Goal: Information Seeking & Learning: Learn about a topic

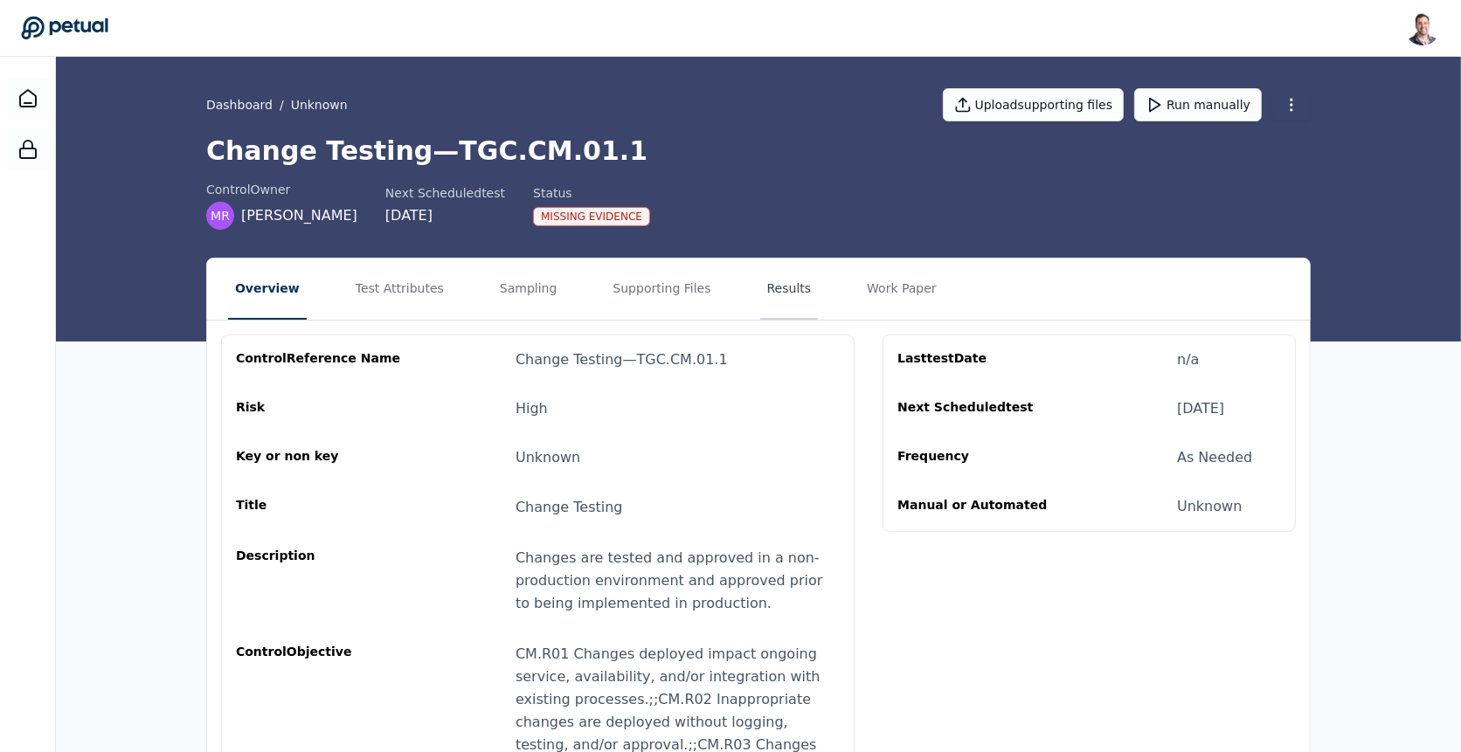
click at [760, 283] on button "Results" at bounding box center [789, 289] width 59 height 61
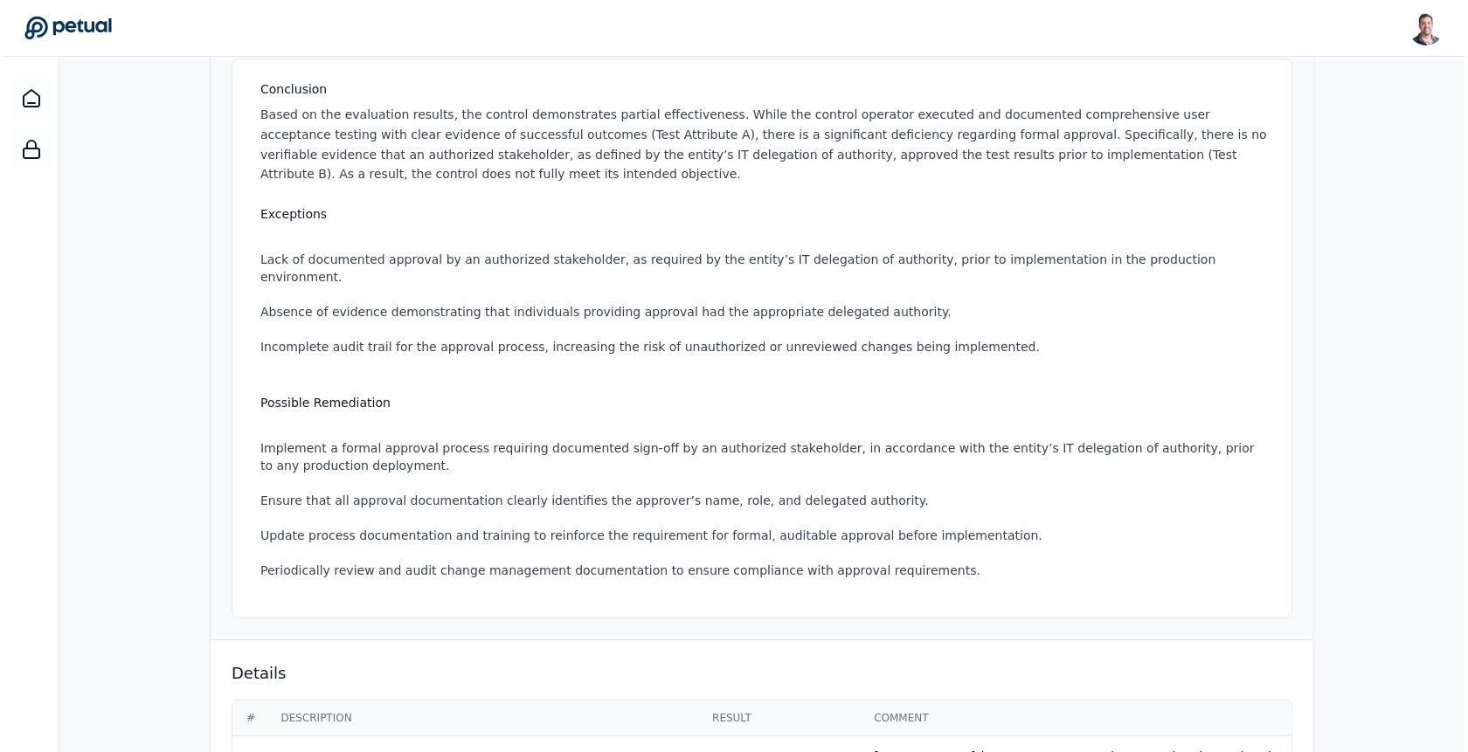
scroll to position [640, 0]
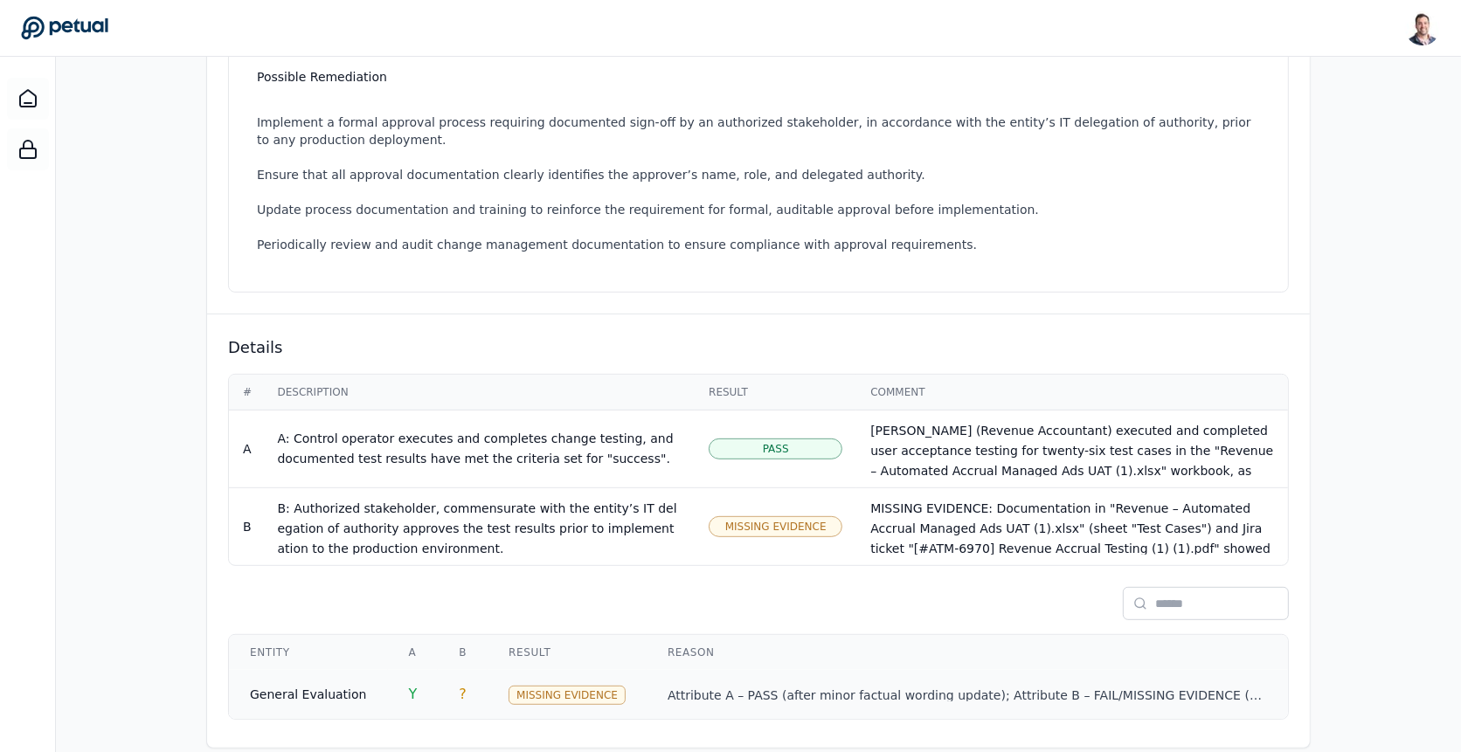
click at [647, 681] on td "Attribute A – PASS (after minor factual wording update); Attribute B – FAIL/MIS…" at bounding box center [967, 694] width 641 height 49
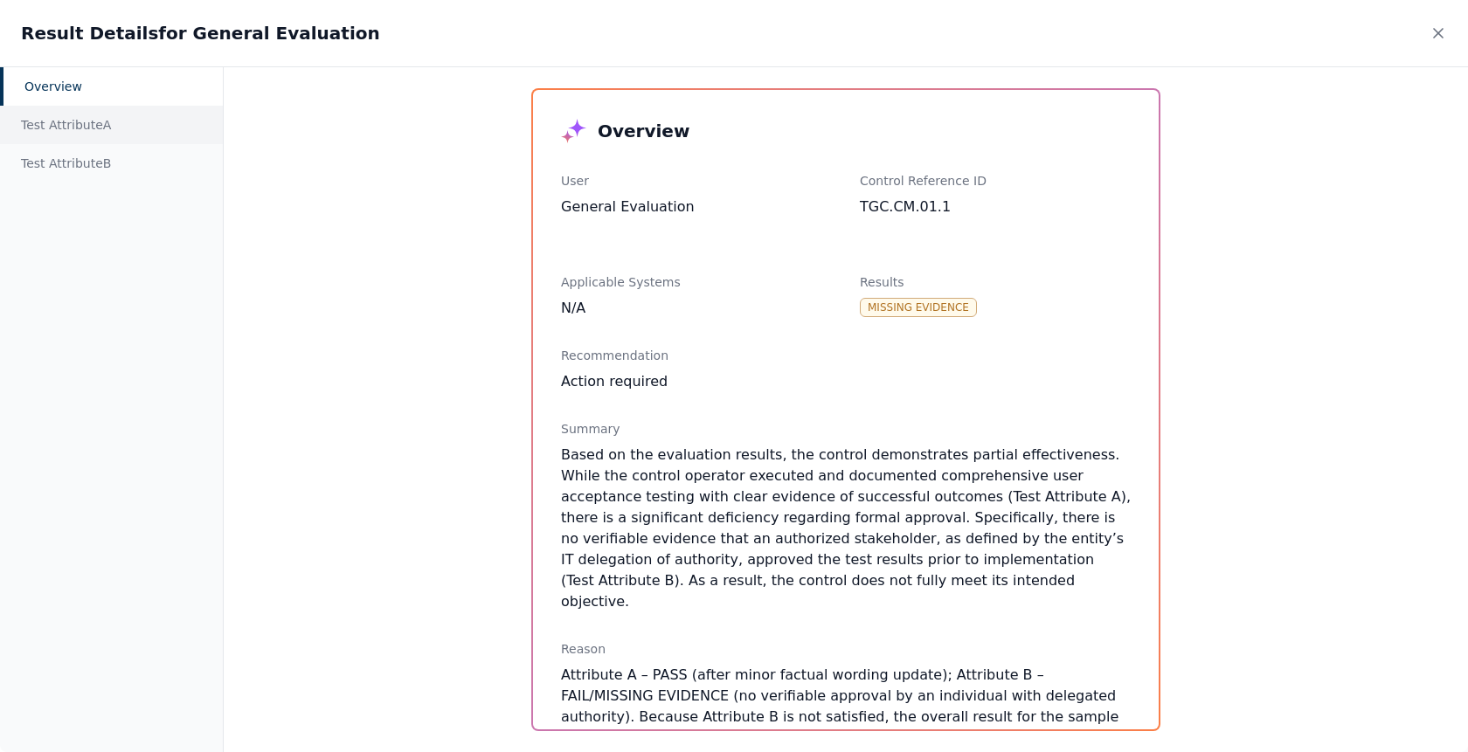
click at [145, 128] on div "Test Attribute A" at bounding box center [111, 125] width 223 height 38
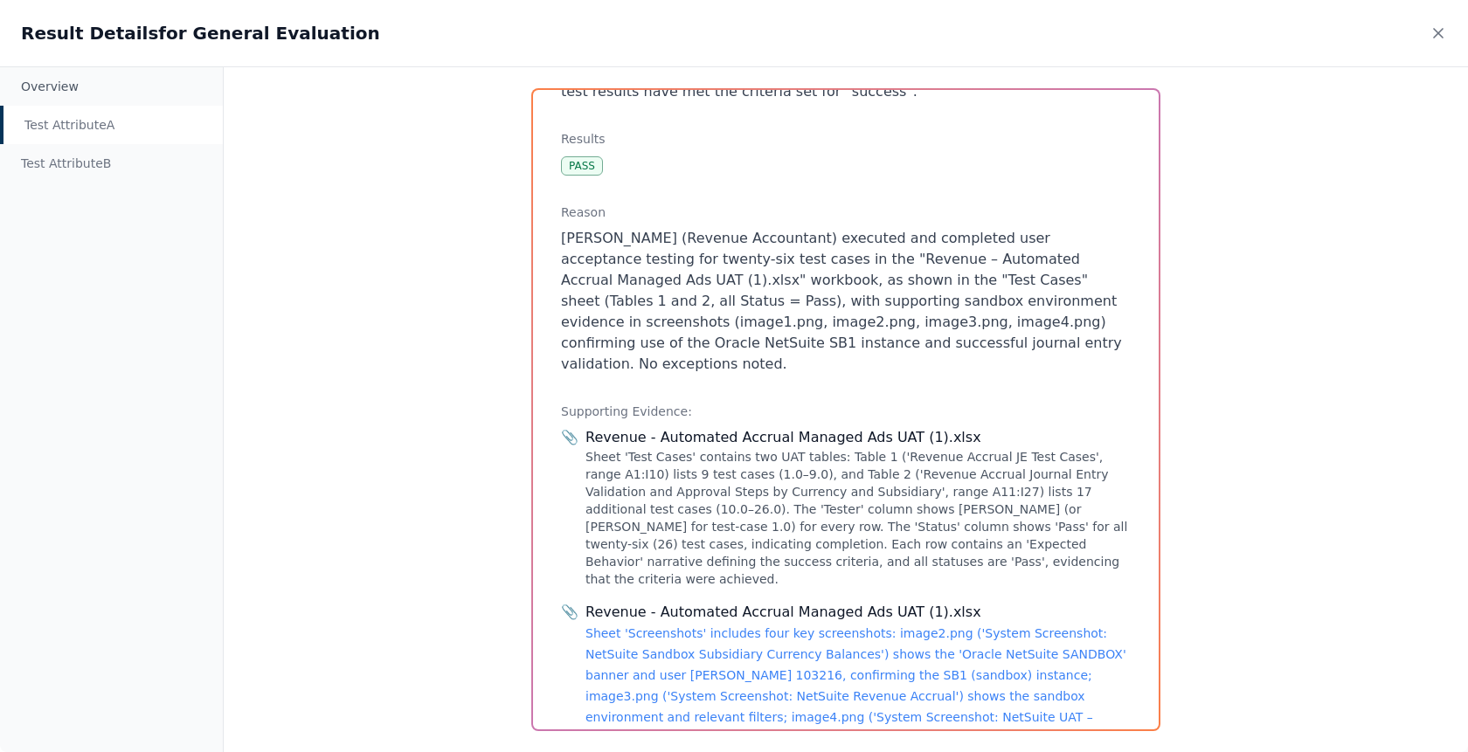
scroll to position [266, 0]
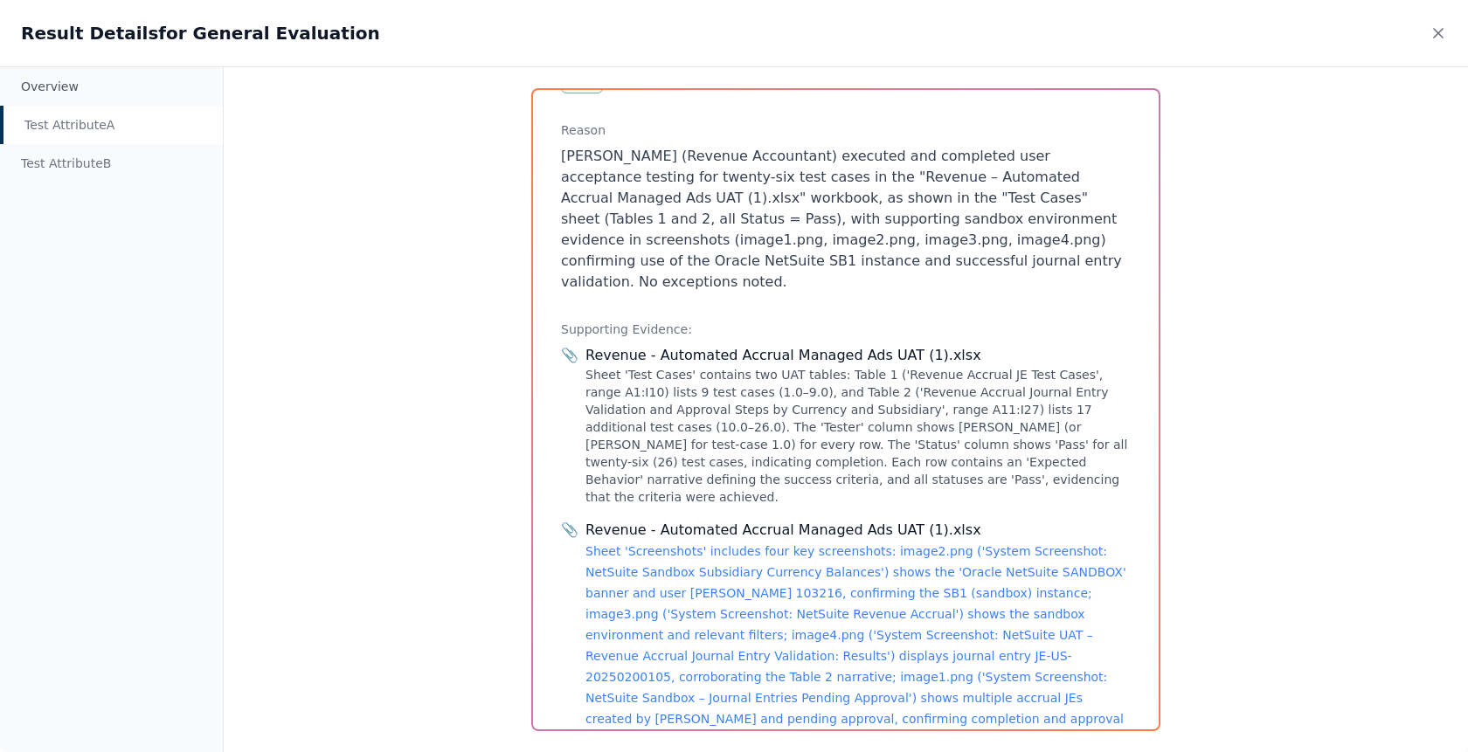
click at [703, 366] on div "Sheet 'Test Cases' contains two UAT tables: Table 1 ('Revenue Accrual JE Test C…" at bounding box center [857, 436] width 545 height 140
click at [719, 544] on link "Sheet 'Screenshots' includes four key screenshots: image2.png ('System Screensh…" at bounding box center [855, 645] width 541 height 203
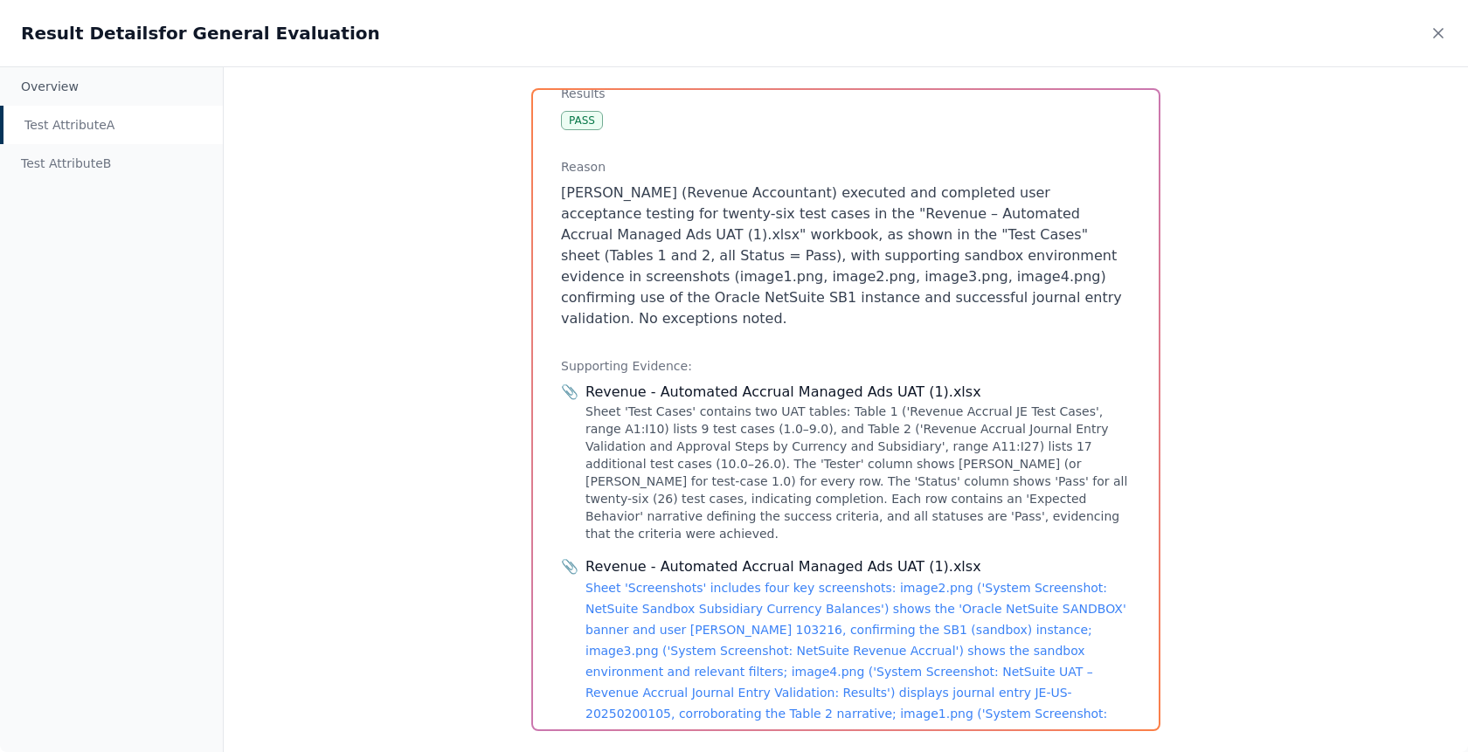
scroll to position [221, 0]
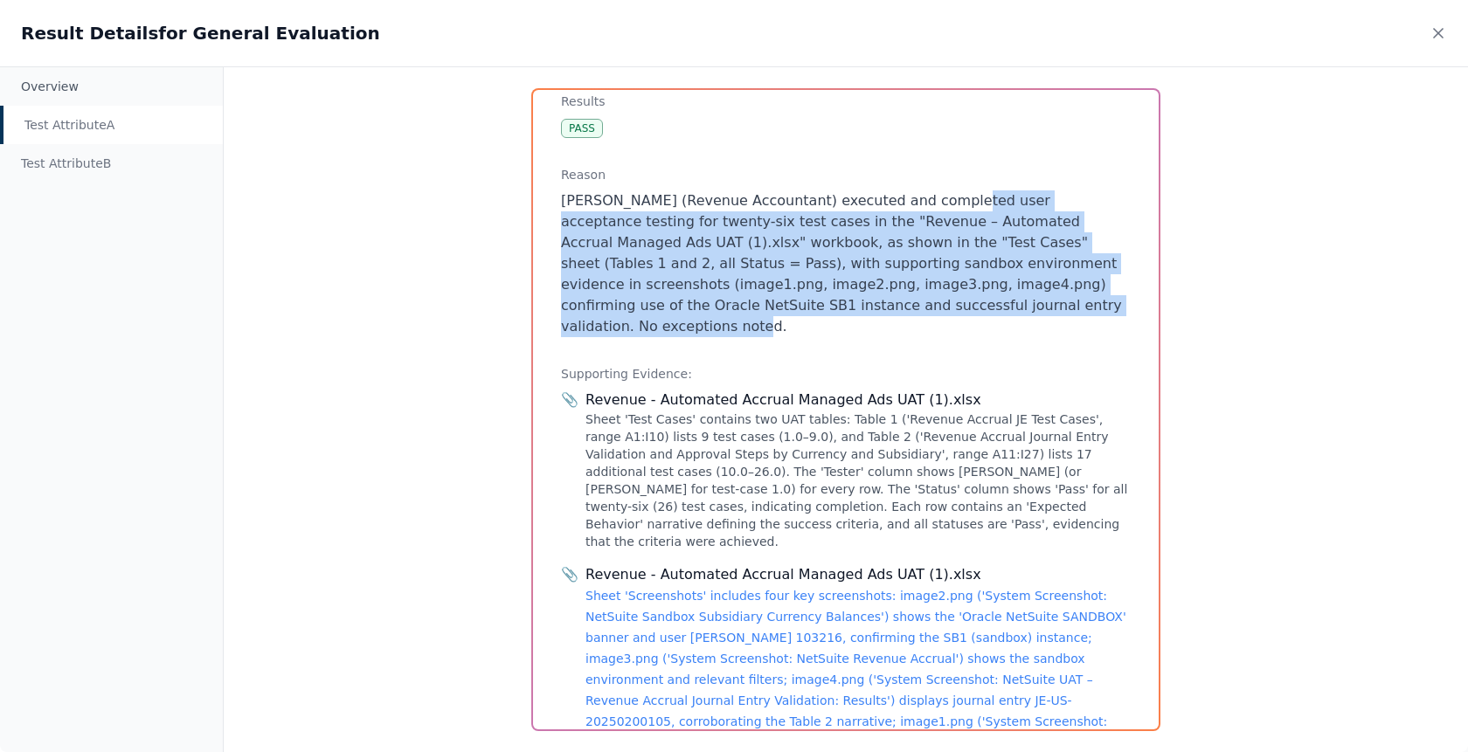
drag, startPoint x: 976, startPoint y: 303, endPoint x: 928, endPoint y: 201, distance: 112.9
click at [928, 201] on p "[PERSON_NAME] (Revenue Accountant) executed and completed user acceptance testi…" at bounding box center [846, 263] width 570 height 147
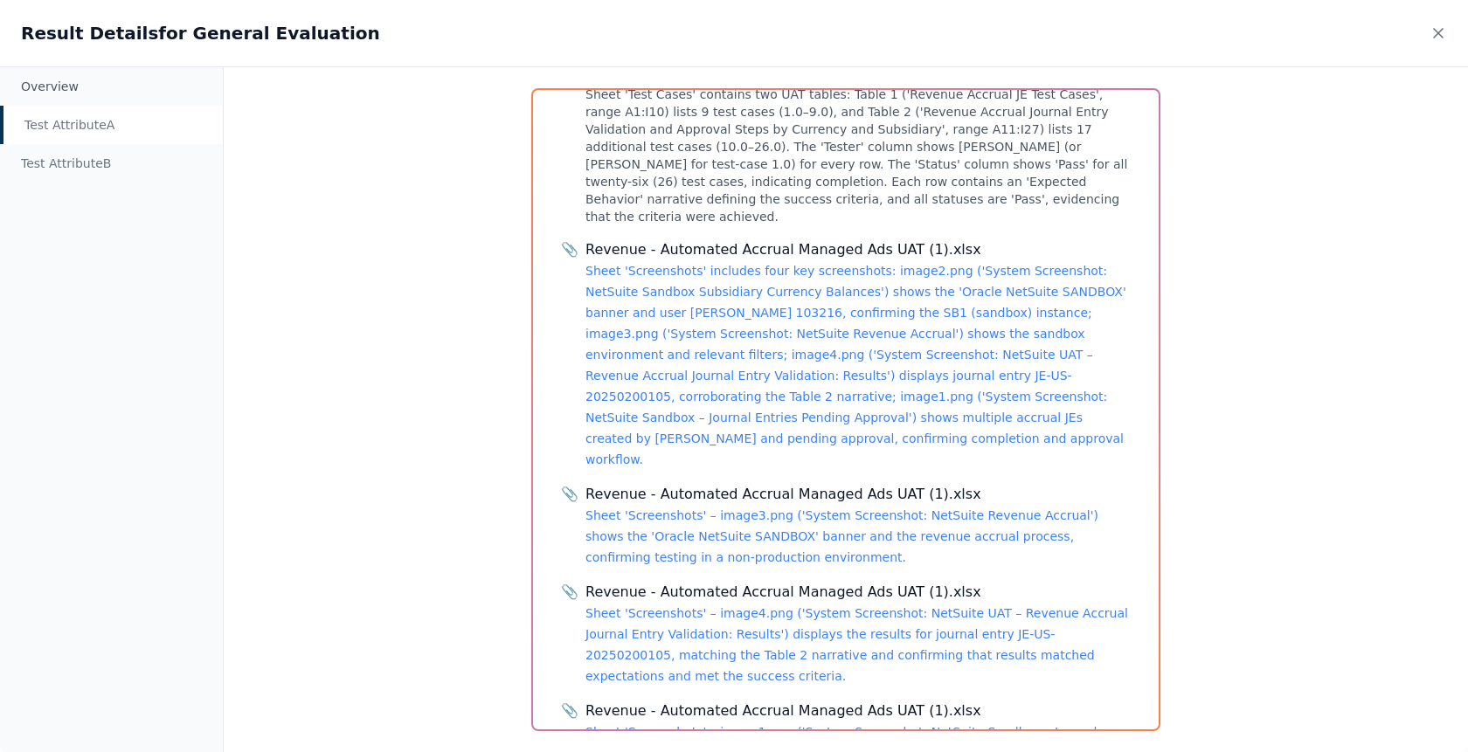
scroll to position [631, 0]
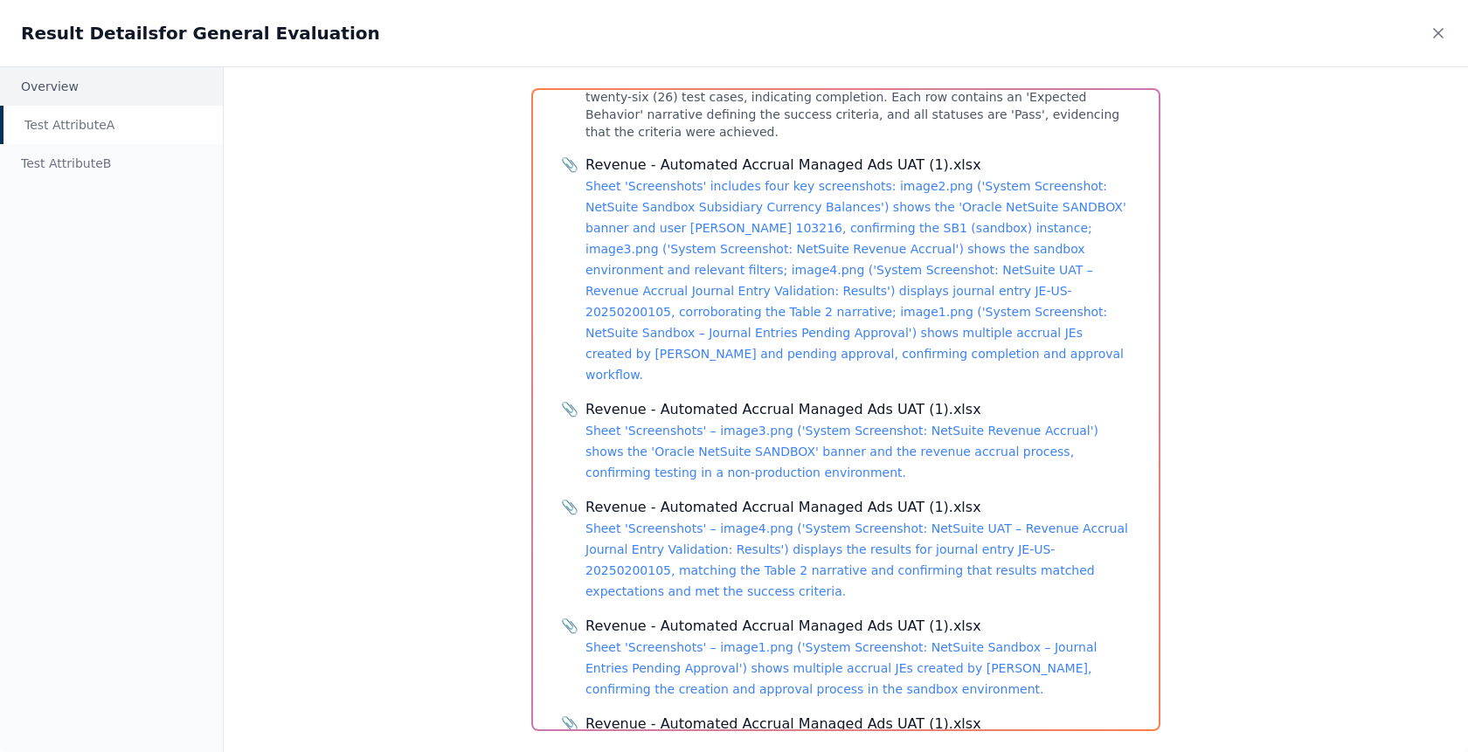
click at [133, 75] on div "Overview" at bounding box center [111, 86] width 223 height 38
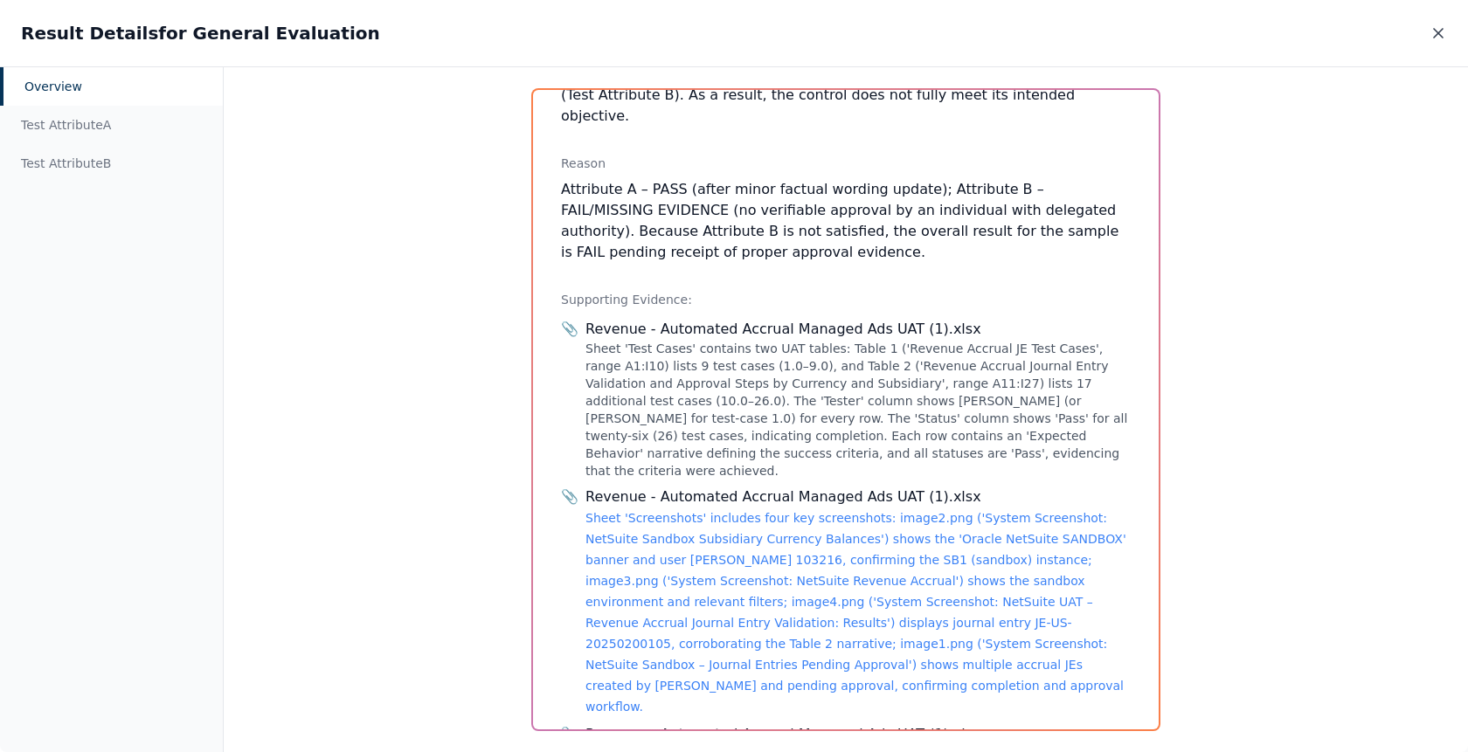
click at [1439, 31] on icon at bounding box center [1437, 32] width 17 height 17
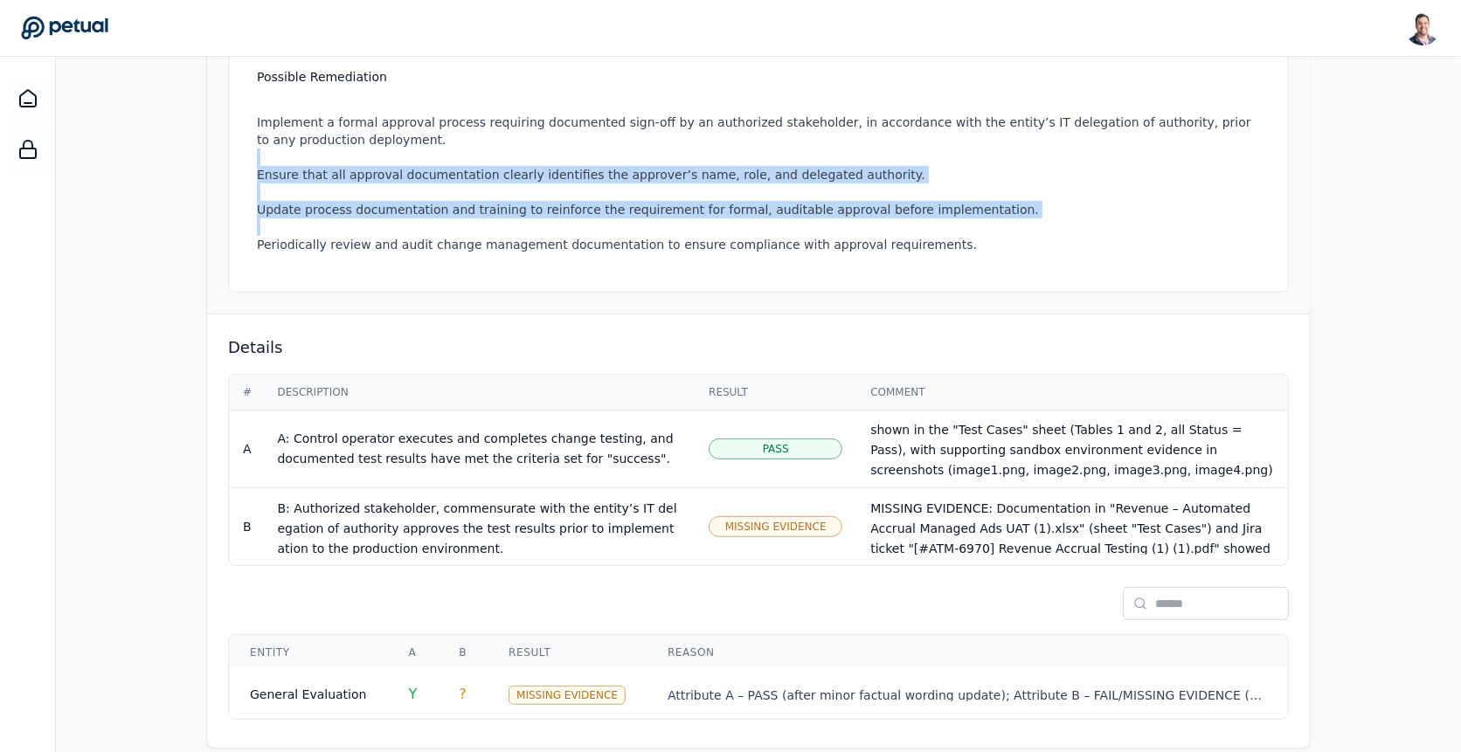
drag, startPoint x: 944, startPoint y: 215, endPoint x: 879, endPoint y: 135, distance: 103.7
click at [879, 135] on ul "Implement a formal approval process requiring documented sign-off by an authori…" at bounding box center [762, 183] width 1010 height 175
drag, startPoint x: 879, startPoint y: 135, endPoint x: 884, endPoint y: 216, distance: 81.4
click at [884, 216] on ul "Implement a formal approval process requiring documented sign-off by an authori…" at bounding box center [762, 183] width 1010 height 175
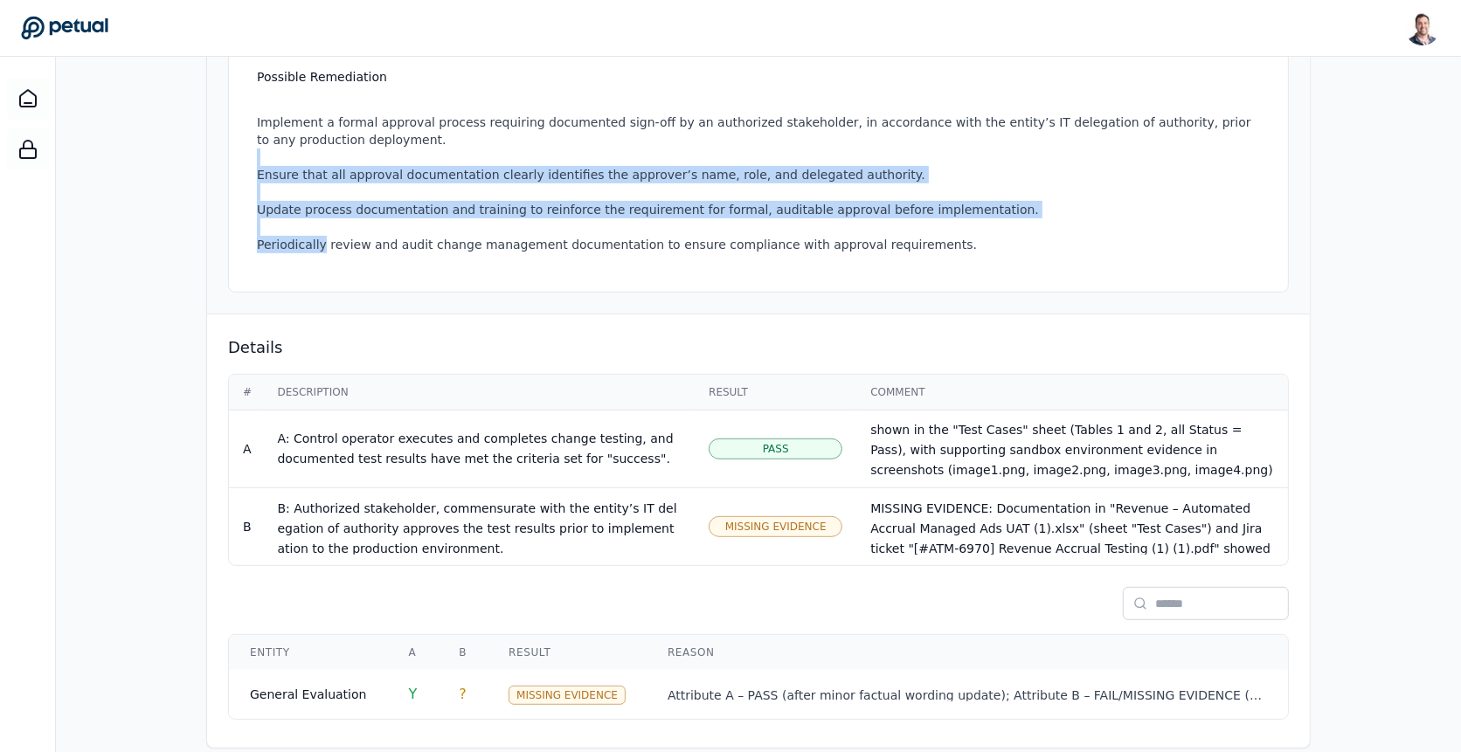
click at [884, 236] on li "Periodically review and audit change management documentation to ensure complia…" at bounding box center [762, 244] width 1010 height 17
drag, startPoint x: 892, startPoint y: 211, endPoint x: 892, endPoint y: 139, distance: 71.6
click at [892, 139] on ul "Implement a formal approval process requiring documented sign-off by an authori…" at bounding box center [762, 183] width 1010 height 175
drag, startPoint x: 892, startPoint y: 139, endPoint x: 889, endPoint y: 211, distance: 72.6
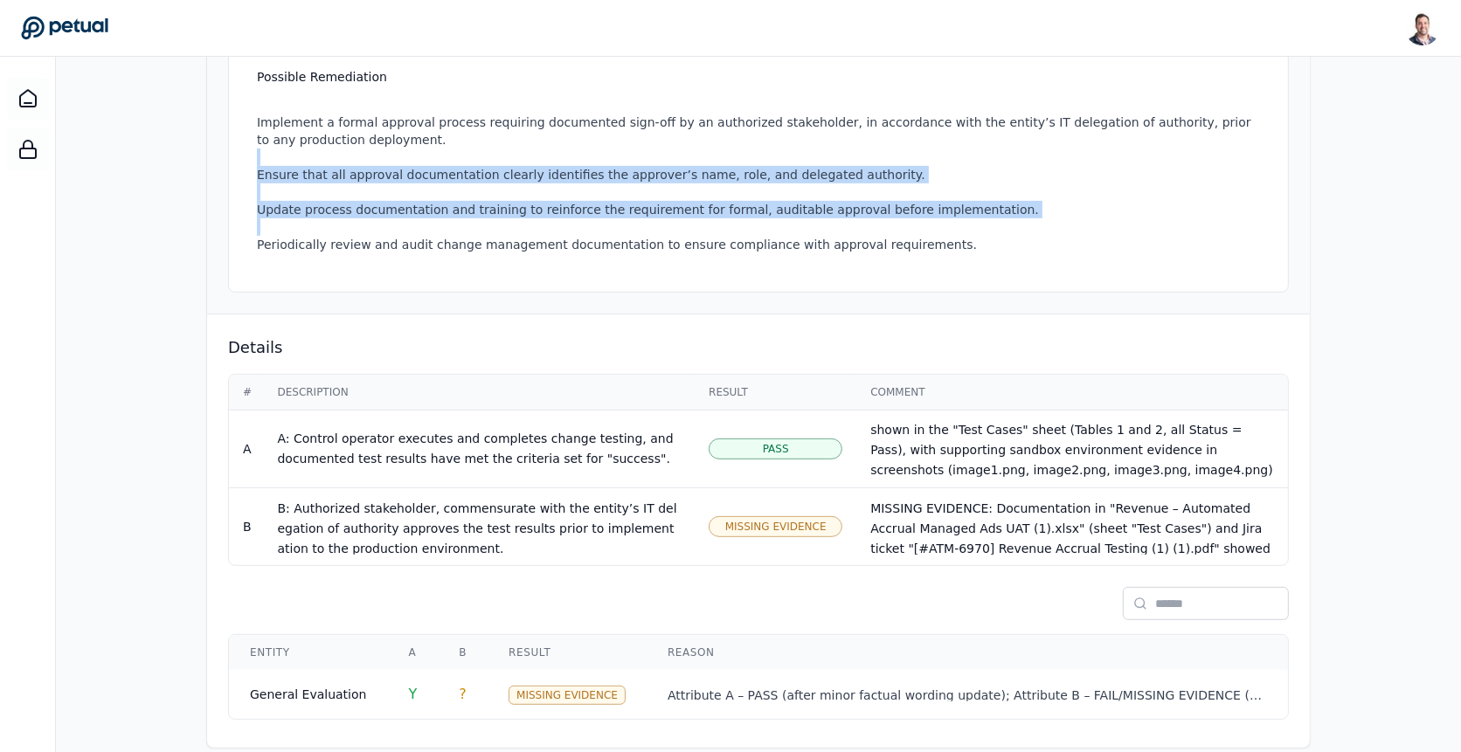
click at [889, 211] on ul "Implement a formal approval process requiring documented sign-off by an authori…" at bounding box center [762, 183] width 1010 height 175
drag, startPoint x: 889, startPoint y: 211, endPoint x: 889, endPoint y: 122, distance: 89.1
click at [889, 122] on ul "Implement a formal approval process requiring documented sign-off by an authori…" at bounding box center [762, 183] width 1010 height 175
click at [889, 122] on li "Implement a formal approval process requiring documented sign-off by an authori…" at bounding box center [762, 131] width 1010 height 35
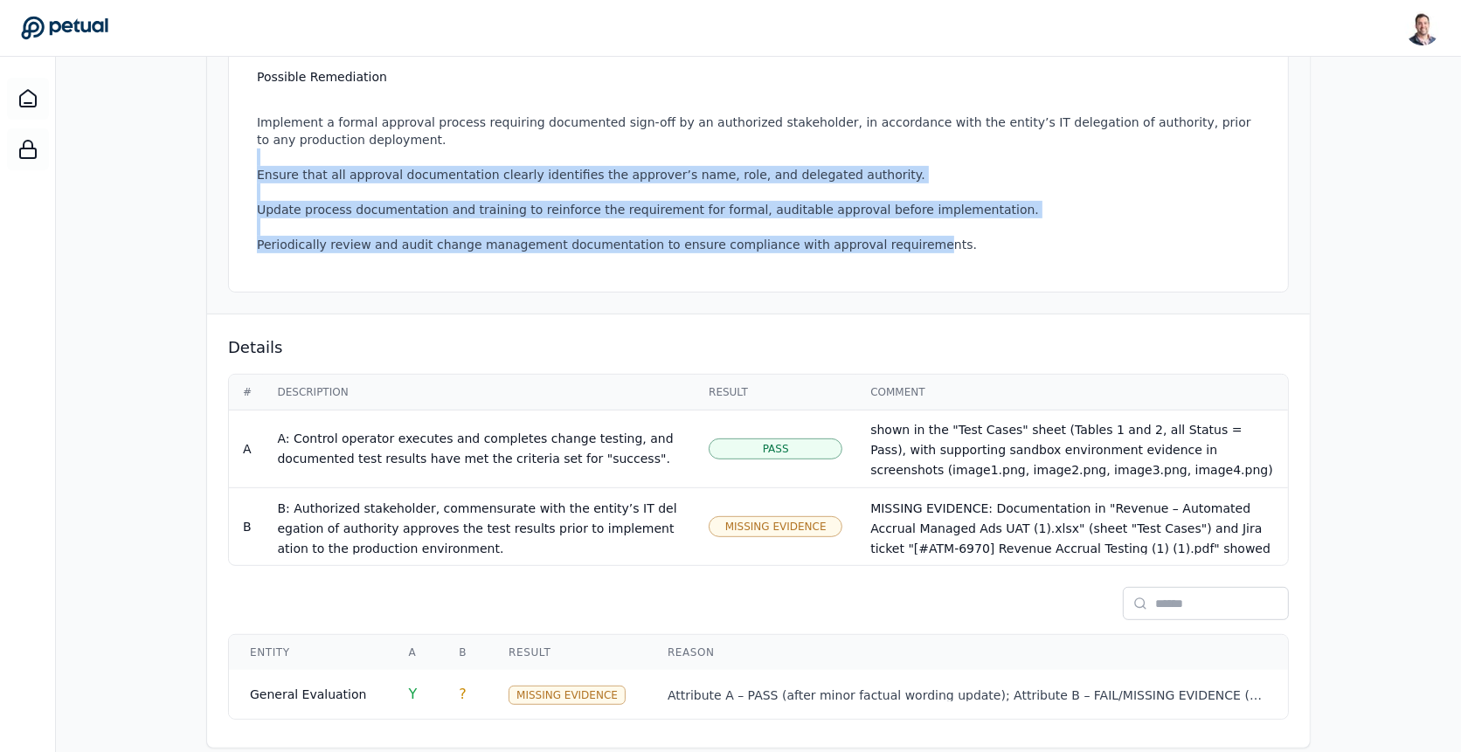
drag, startPoint x: 889, startPoint y: 132, endPoint x: 892, endPoint y: 219, distance: 87.4
click at [892, 219] on ul "Implement a formal approval process requiring documented sign-off by an authori…" at bounding box center [762, 183] width 1010 height 175
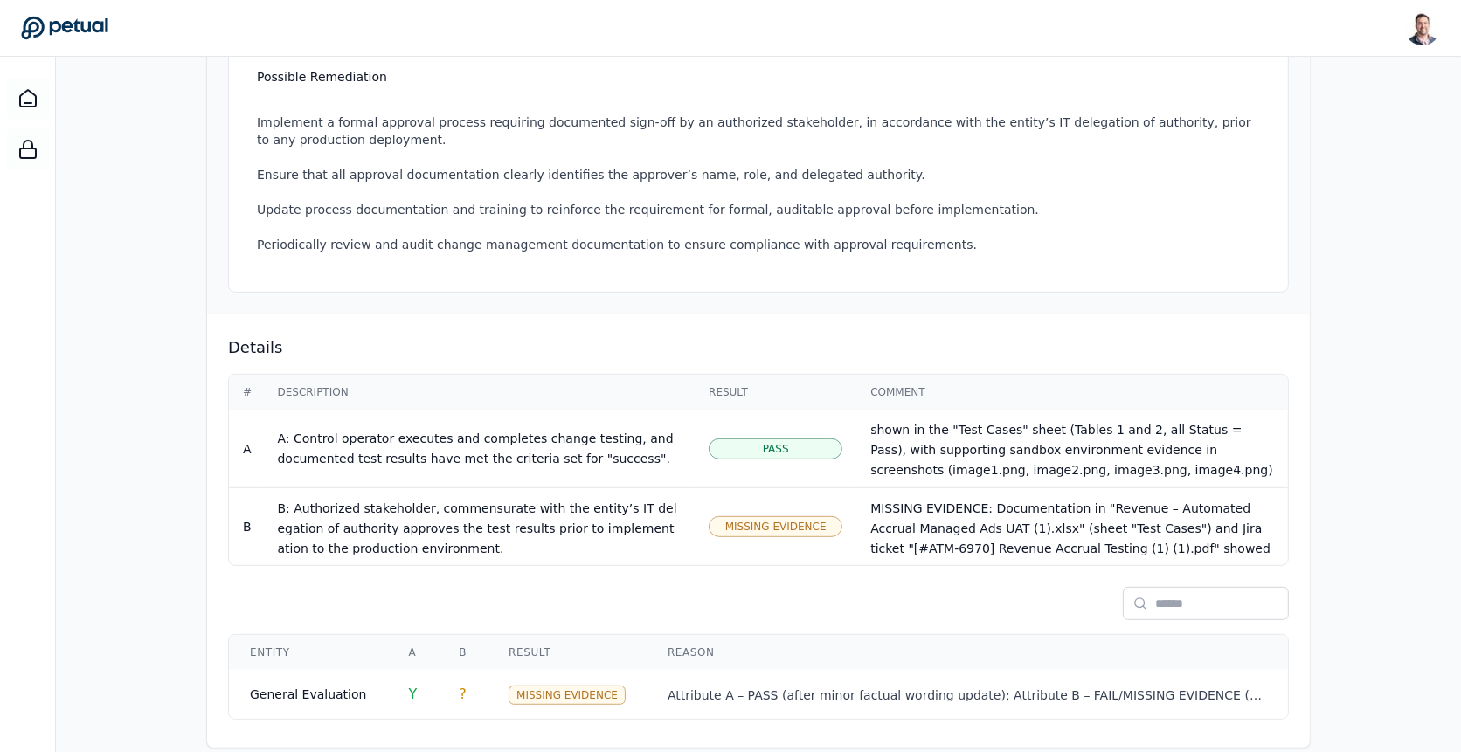
click at [896, 208] on ul "Implement a formal approval process requiring documented sign-off by an authori…" at bounding box center [762, 183] width 1010 height 175
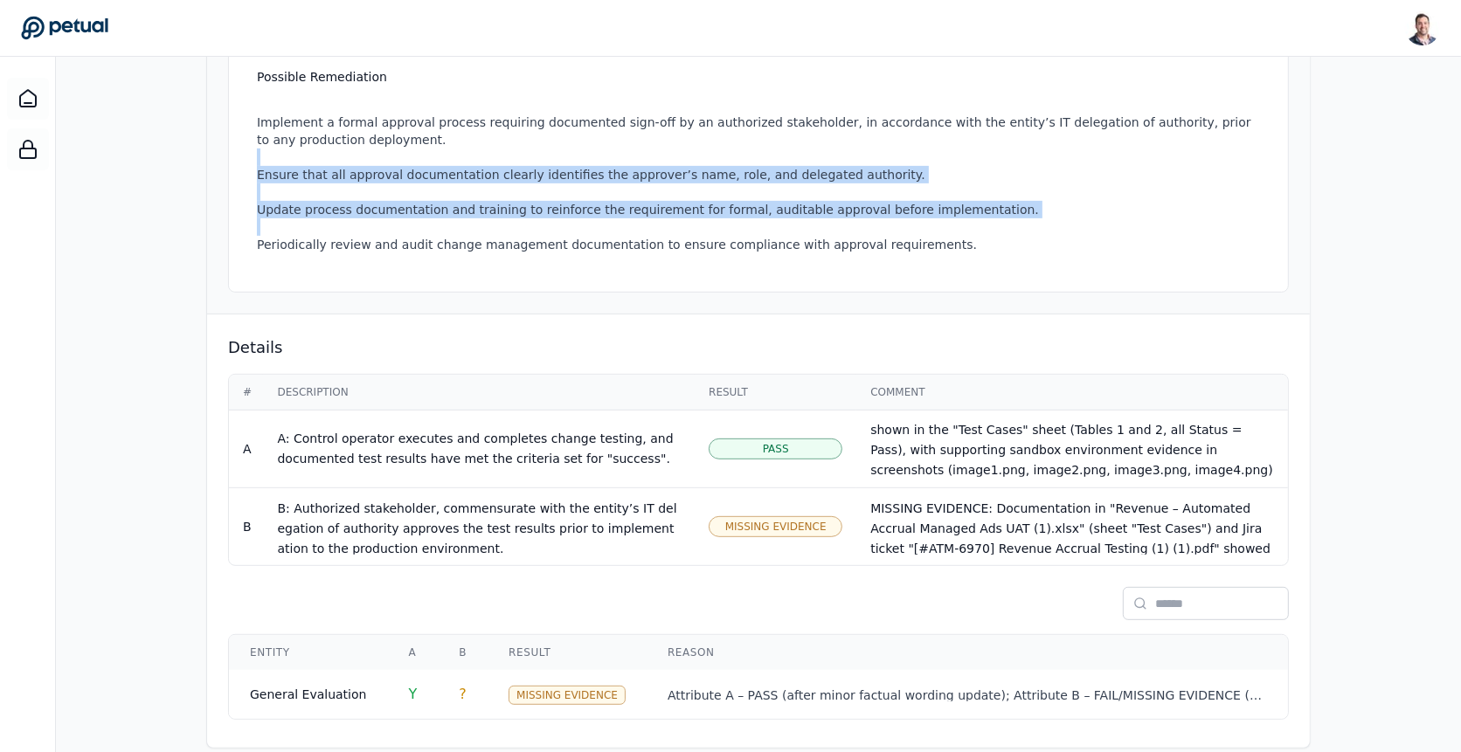
drag, startPoint x: 896, startPoint y: 208, endPoint x: 894, endPoint y: 142, distance: 65.5
click at [894, 142] on ul "Implement a formal approval process requiring documented sign-off by an authori…" at bounding box center [762, 183] width 1010 height 175
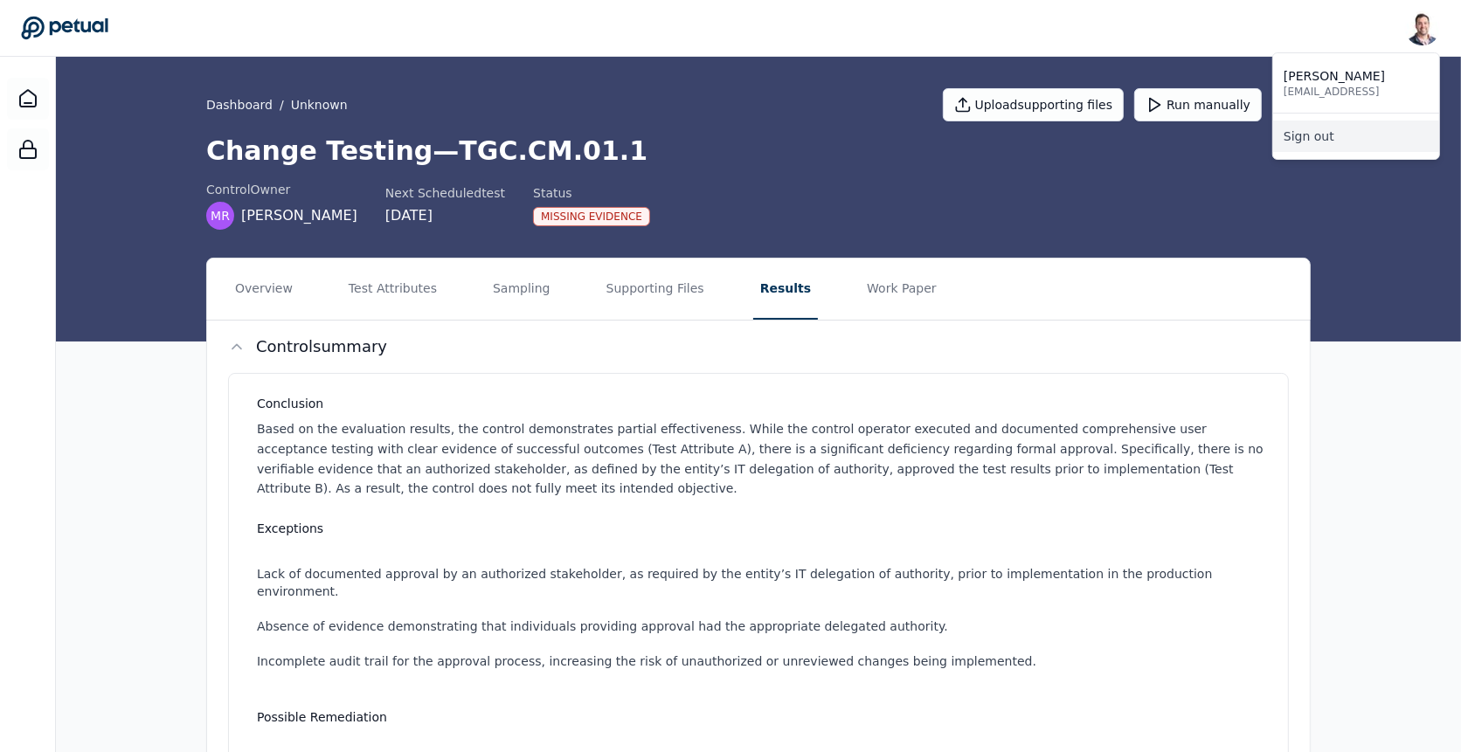
click at [1386, 128] on link "Sign out" at bounding box center [1356, 136] width 166 height 31
